Goal: Find specific page/section: Find specific page/section

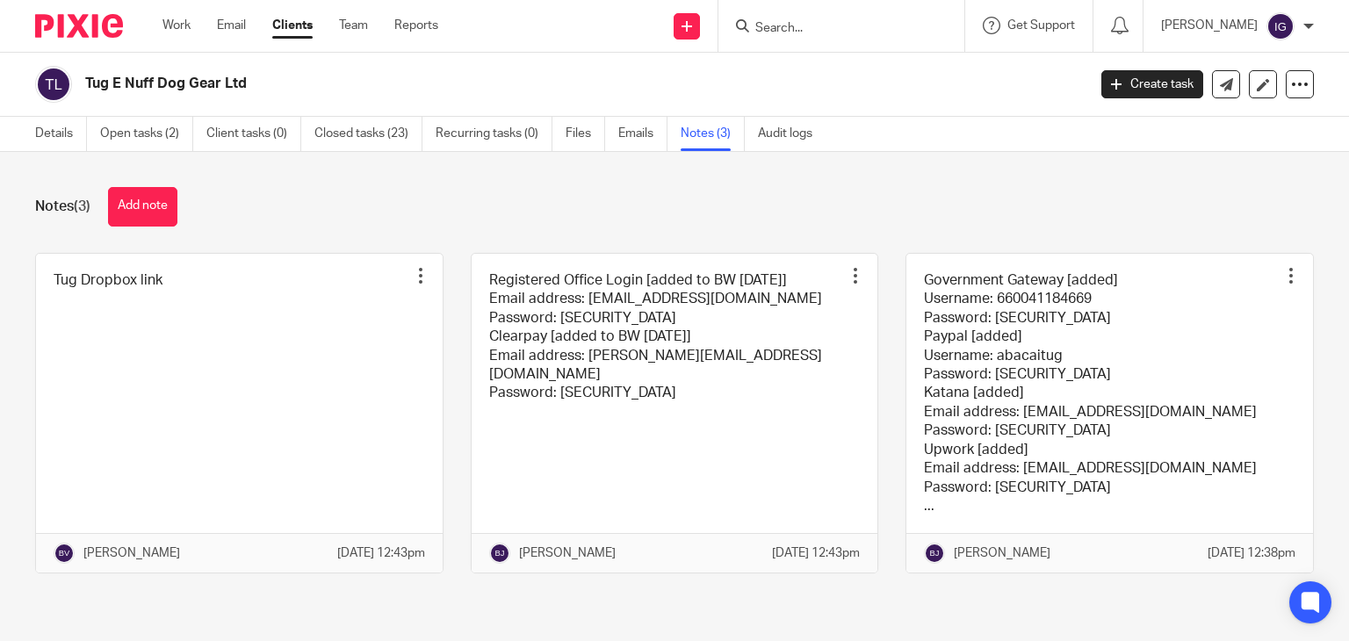
click at [824, 37] on div at bounding box center [841, 26] width 246 height 52
click at [819, 27] on input "Search" at bounding box center [833, 29] width 158 height 16
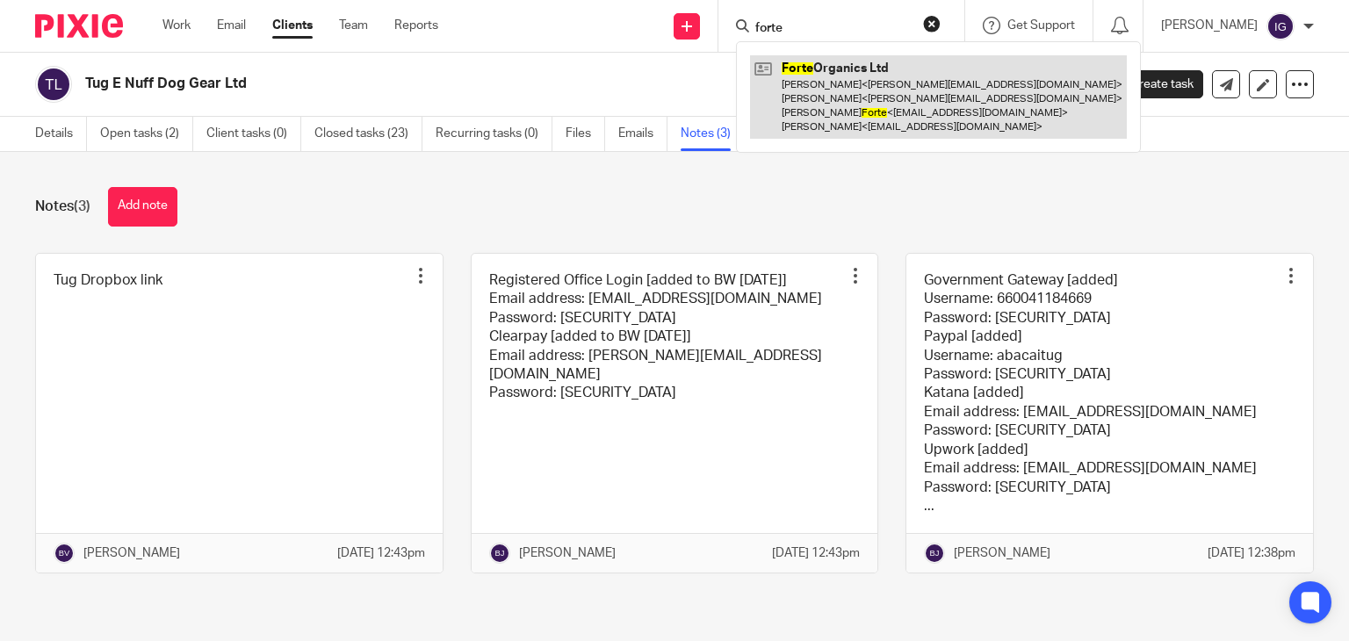
type input "forte"
click at [868, 89] on link at bounding box center [938, 96] width 377 height 83
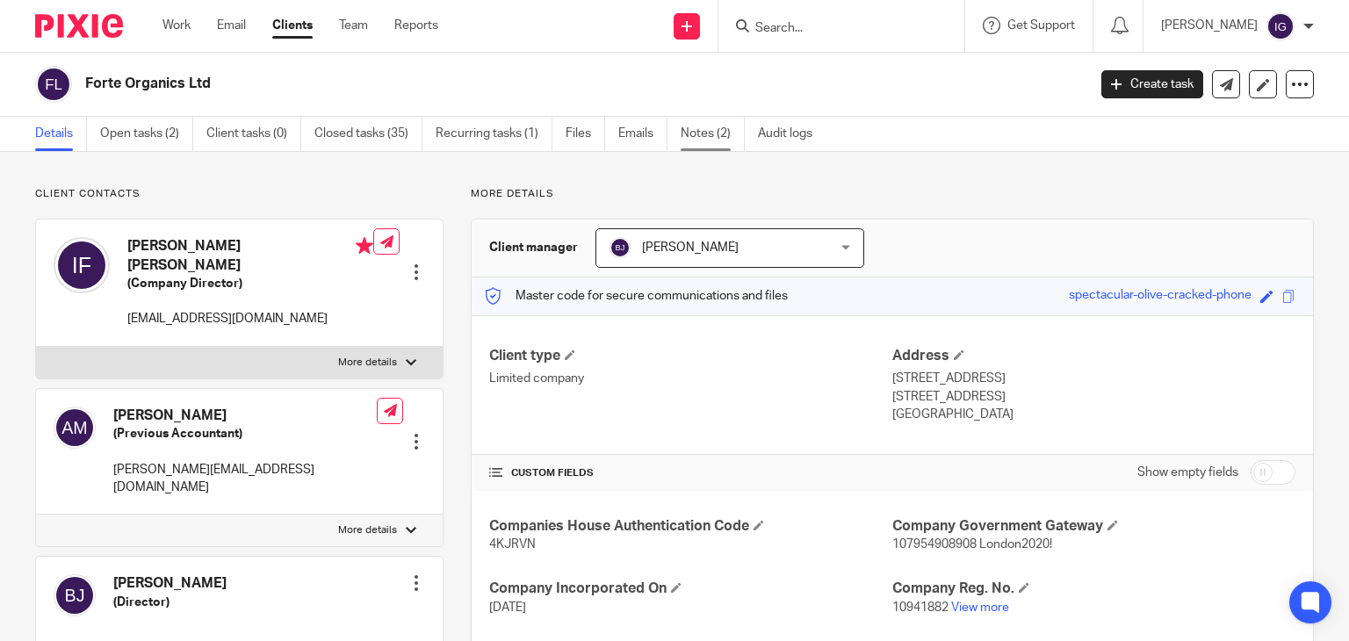
click at [693, 148] on link "Notes (2)" at bounding box center [713, 134] width 64 height 34
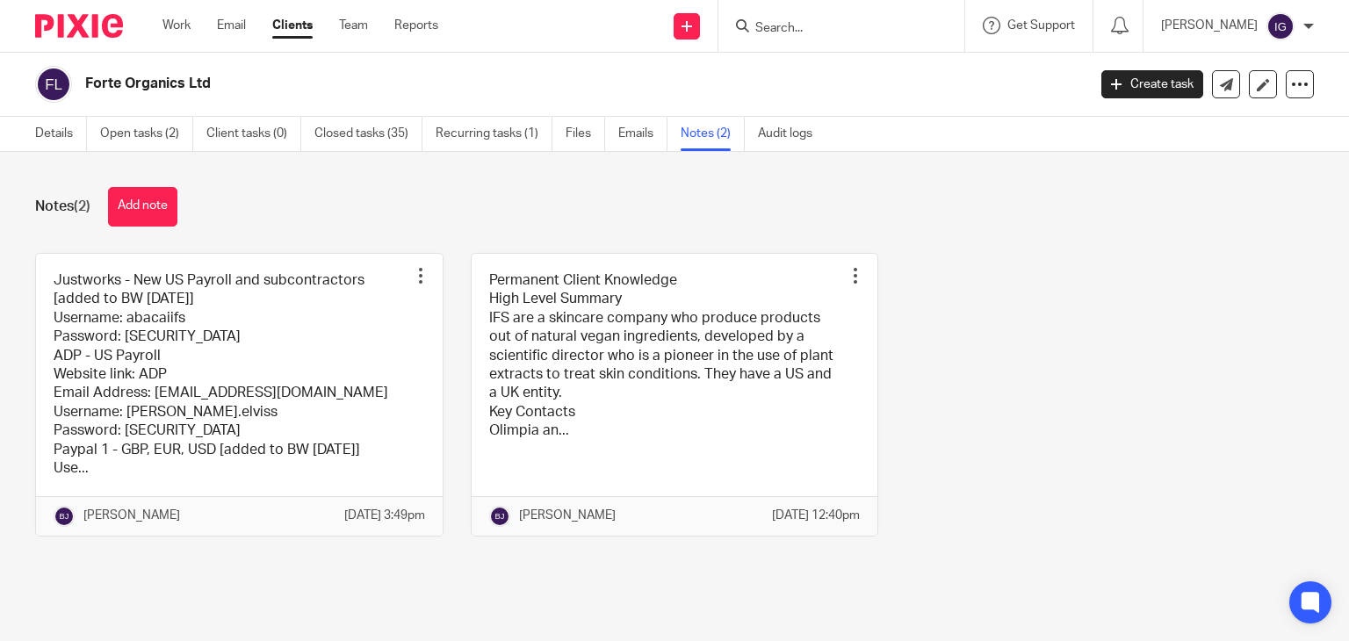
click at [329, 350] on link at bounding box center [239, 395] width 407 height 282
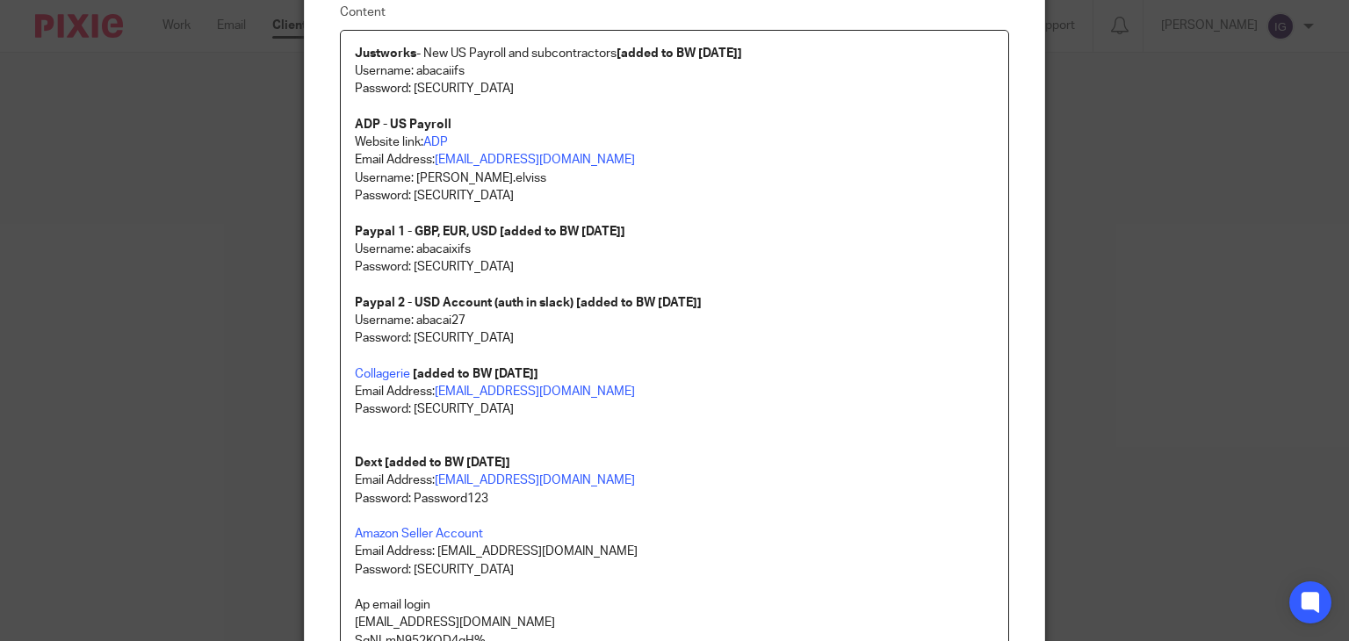
scroll to position [94, 0]
